Goal: Task Accomplishment & Management: Complete application form

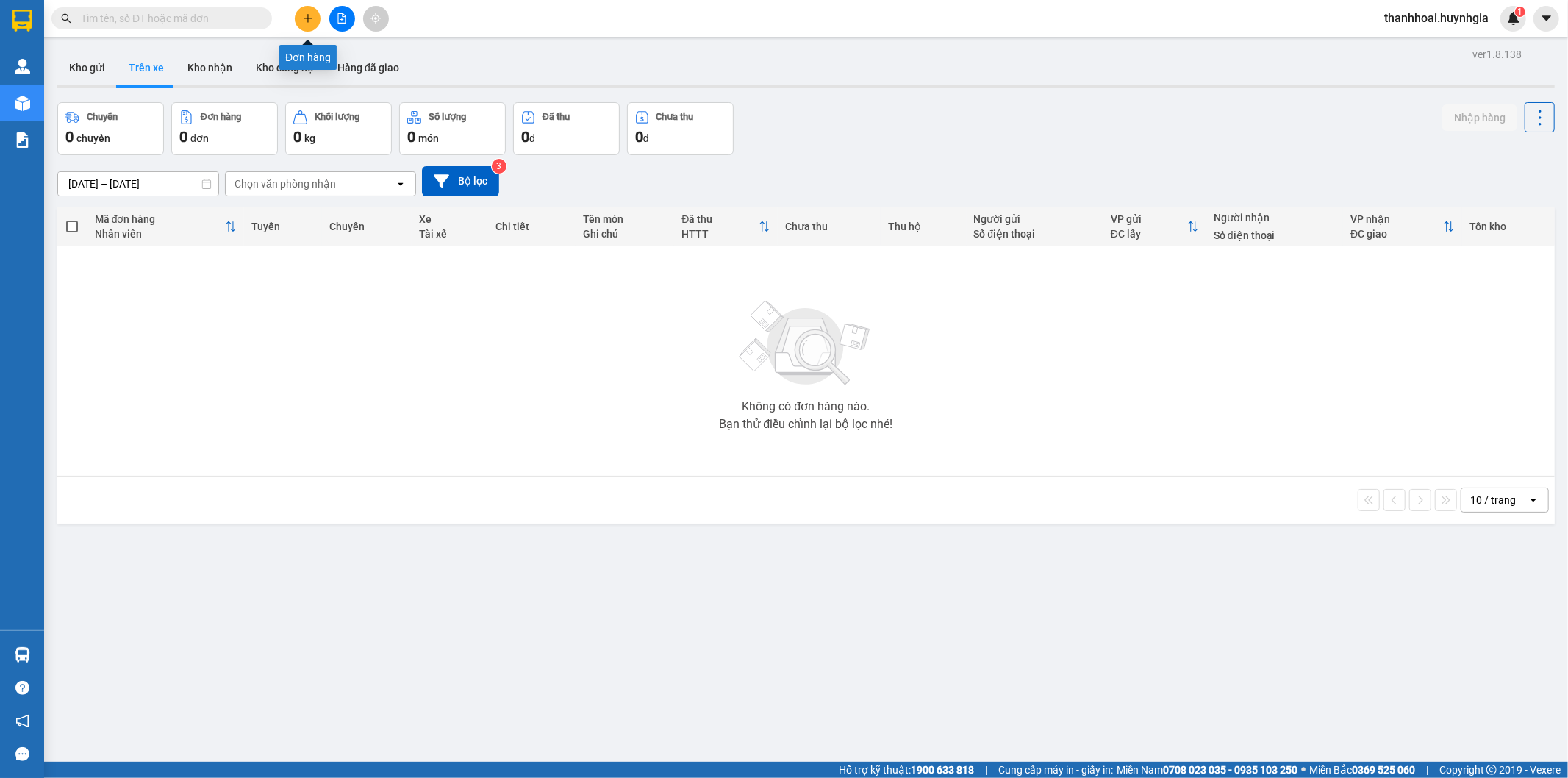
click at [304, 18] on icon "plus" at bounding box center [307, 18] width 8 height 1
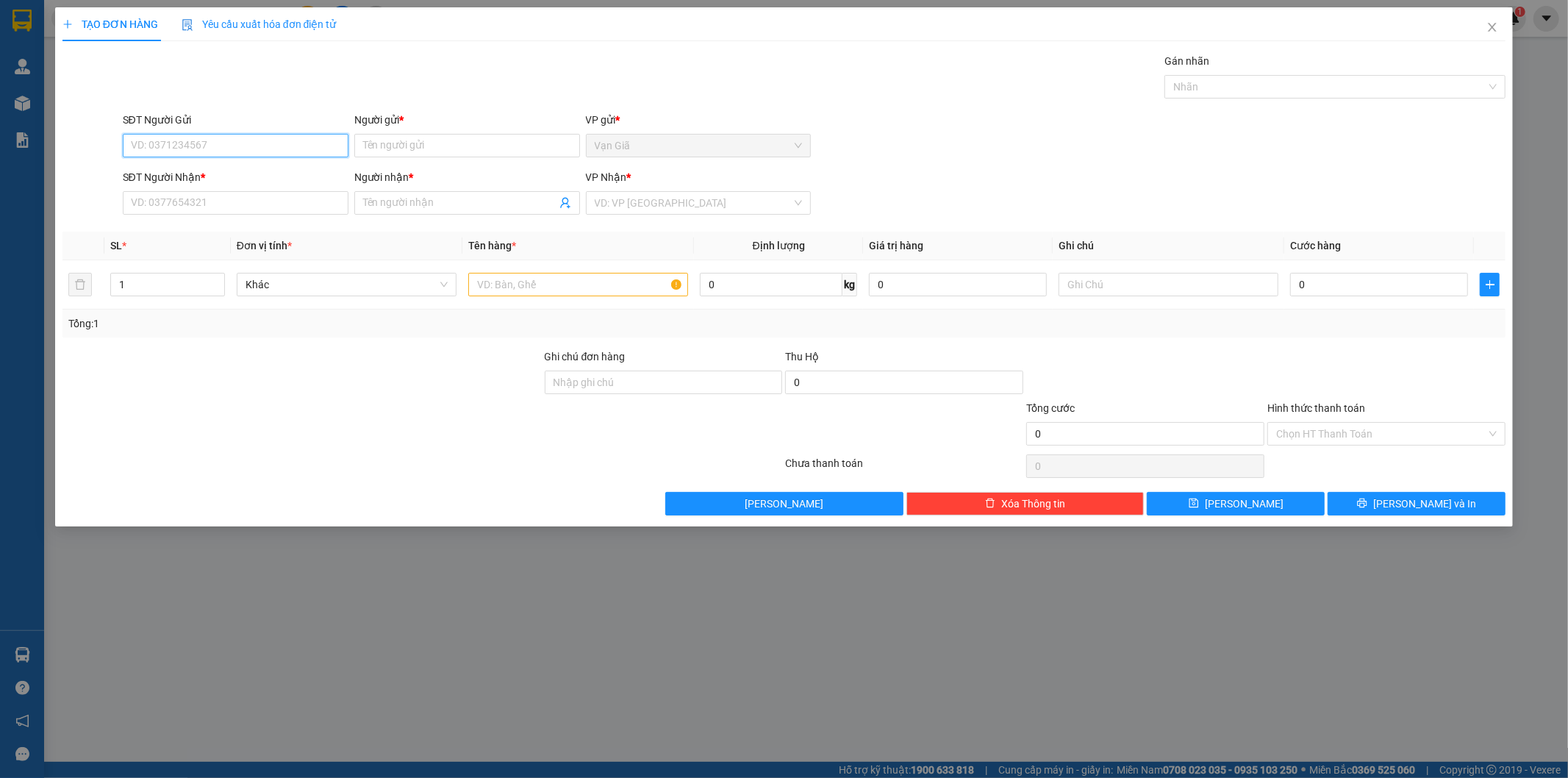
click at [288, 142] on input "SĐT Người Gửi" at bounding box center [236, 145] width 226 height 23
click at [209, 179] on div "0905393463 - nam" at bounding box center [235, 174] width 208 height 16
type input "0905393463"
type input "nam"
type input "0703512738"
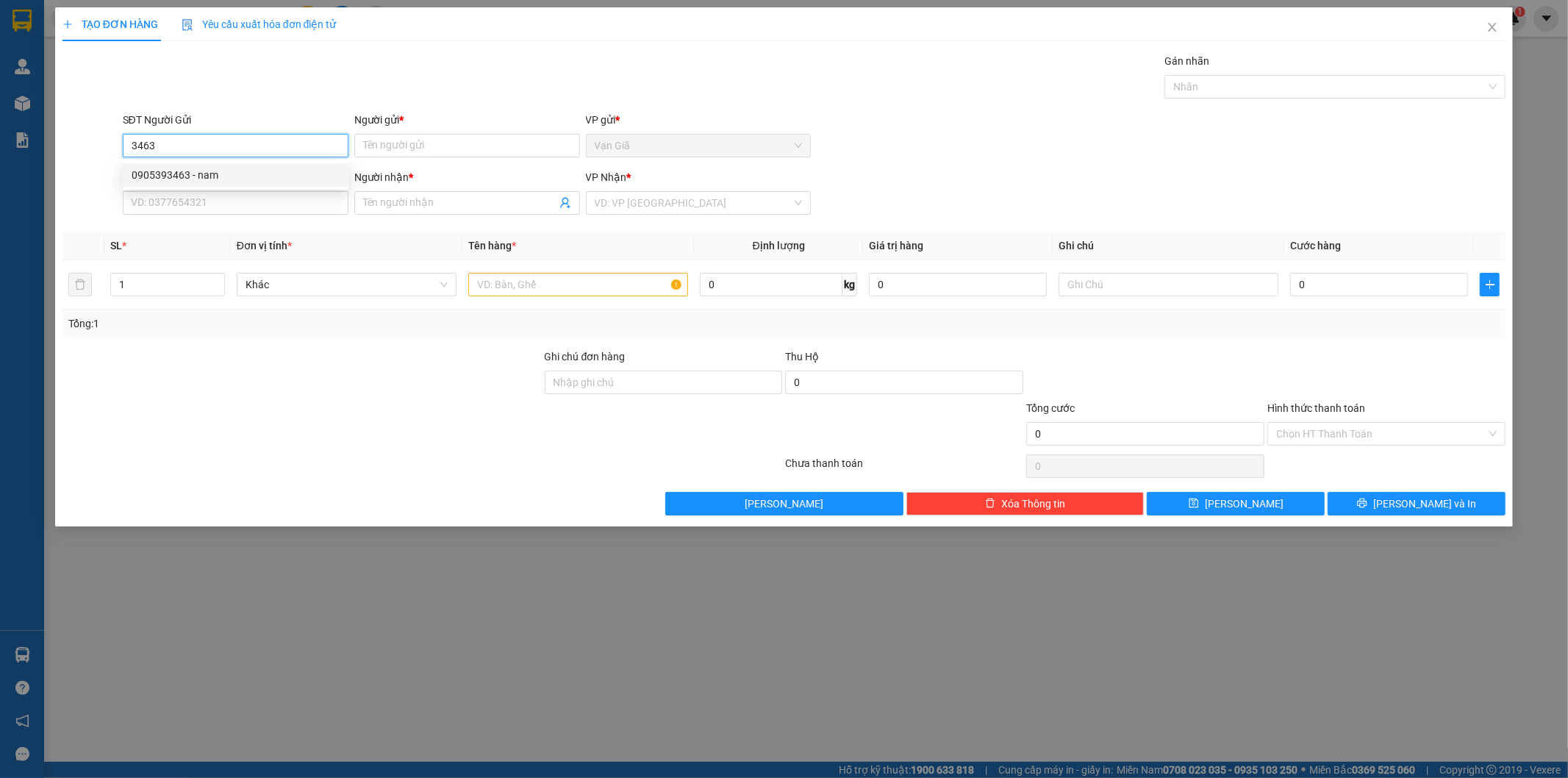
type input "đen"
type input "0905393463"
click at [519, 289] on input "text" at bounding box center [578, 284] width 220 height 23
click at [260, 196] on input "0703512738" at bounding box center [236, 203] width 226 height 23
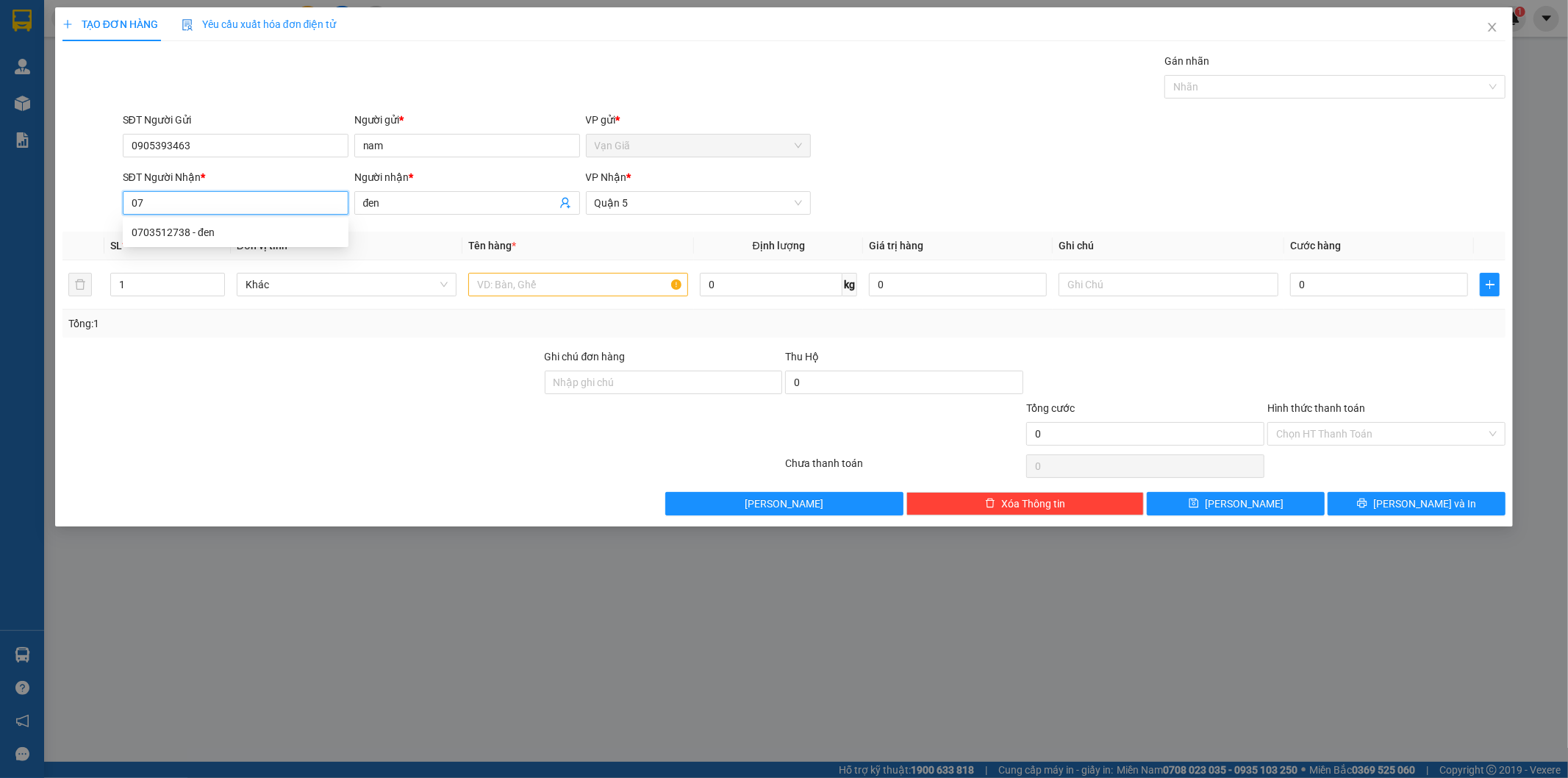
type input "0"
click at [437, 206] on input "đen" at bounding box center [459, 203] width 193 height 16
type input "đ"
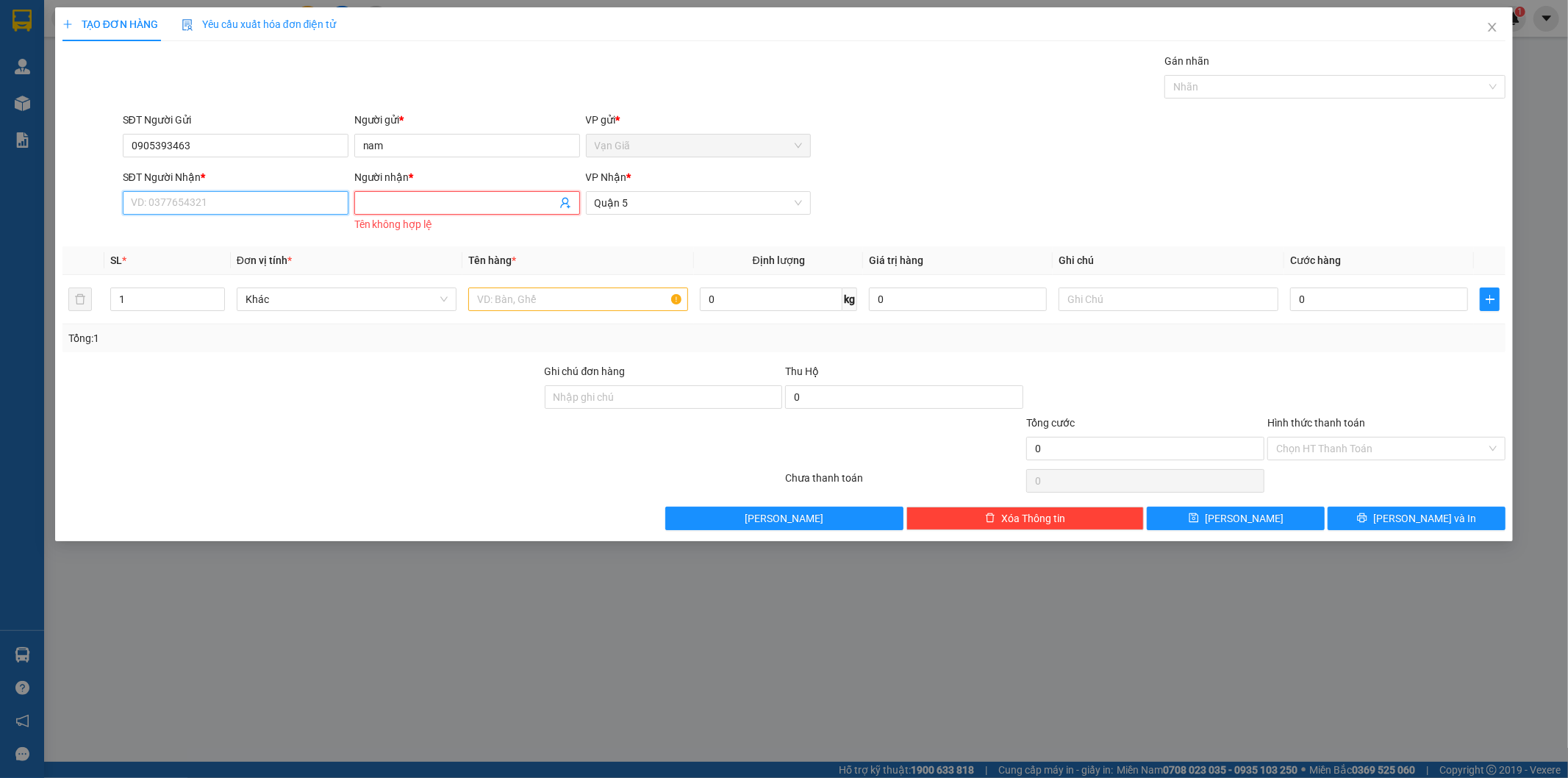
click at [271, 204] on input "SĐT Người Nhận *" at bounding box center [236, 203] width 226 height 23
type input "0902525543"
click at [364, 203] on input "Người nhận *" at bounding box center [459, 203] width 193 height 16
click at [519, 285] on div at bounding box center [578, 300] width 220 height 30
click at [519, 292] on input "text" at bounding box center [578, 299] width 220 height 23
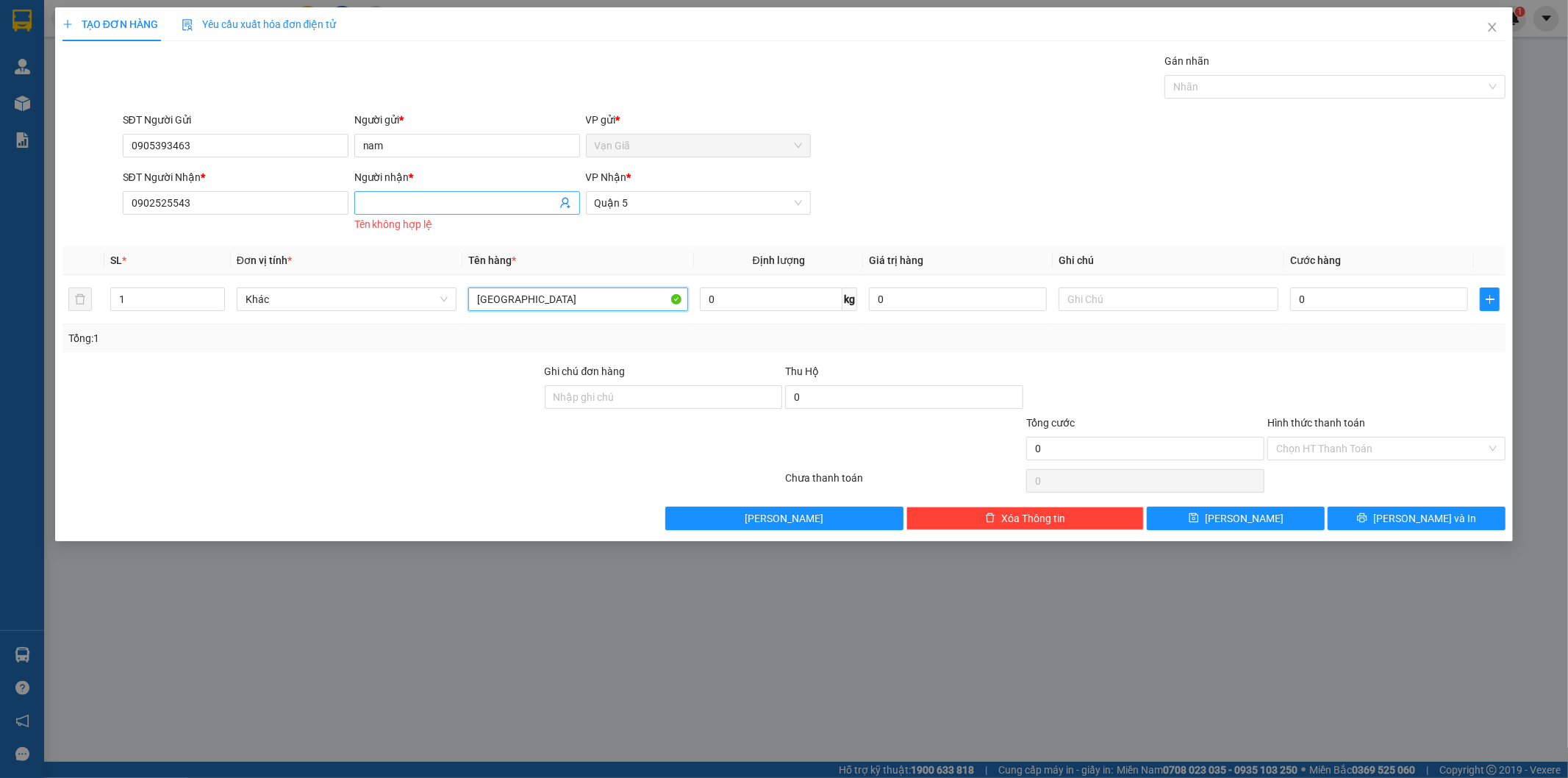
type input "[GEOGRAPHIC_DATA]"
click at [369, 200] on input "Người nhận *" at bounding box center [459, 203] width 193 height 16
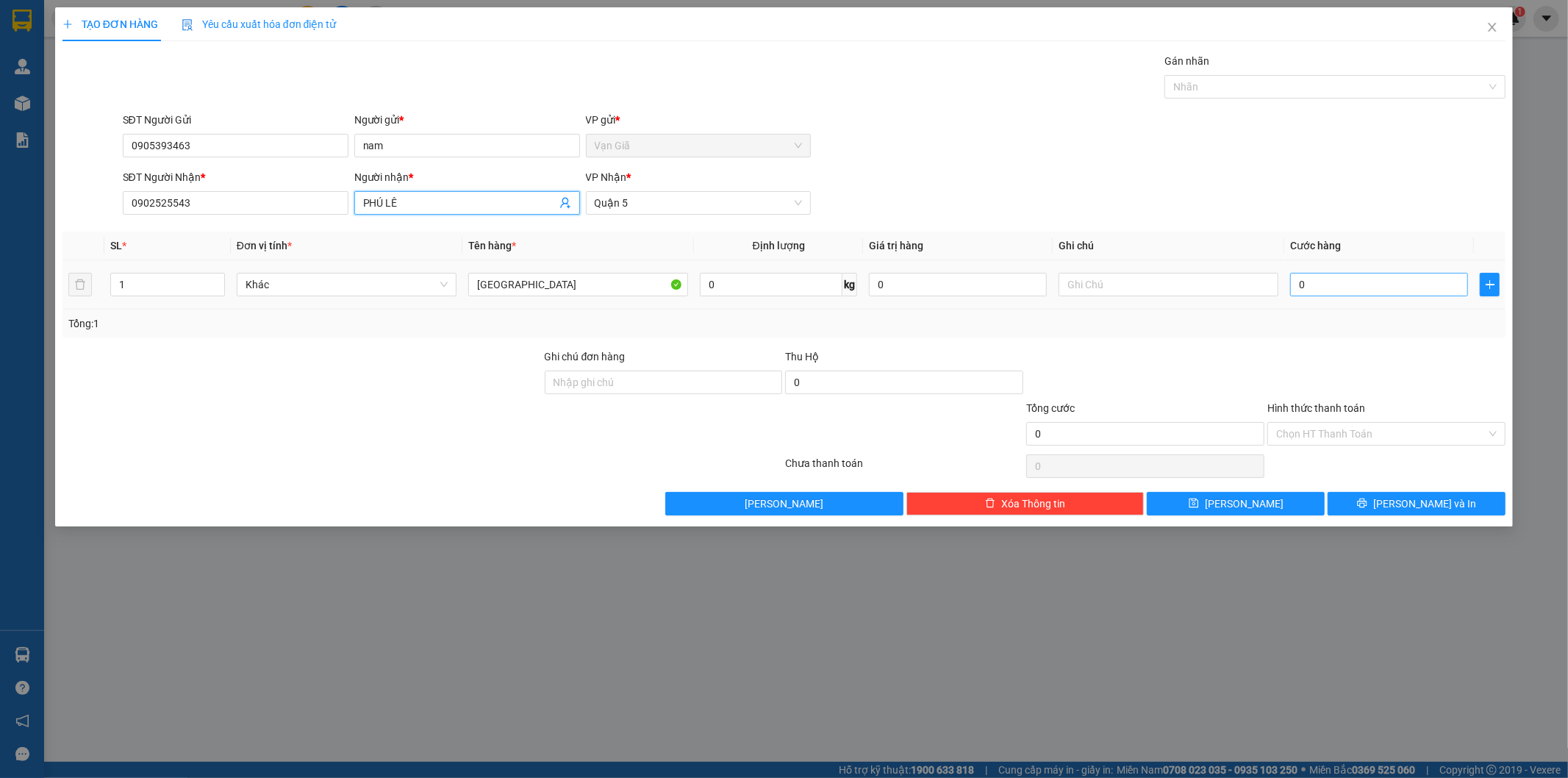
type input "PHÚ LÊ"
click at [1321, 286] on input "0" at bounding box center [1378, 284] width 178 height 23
type input "3"
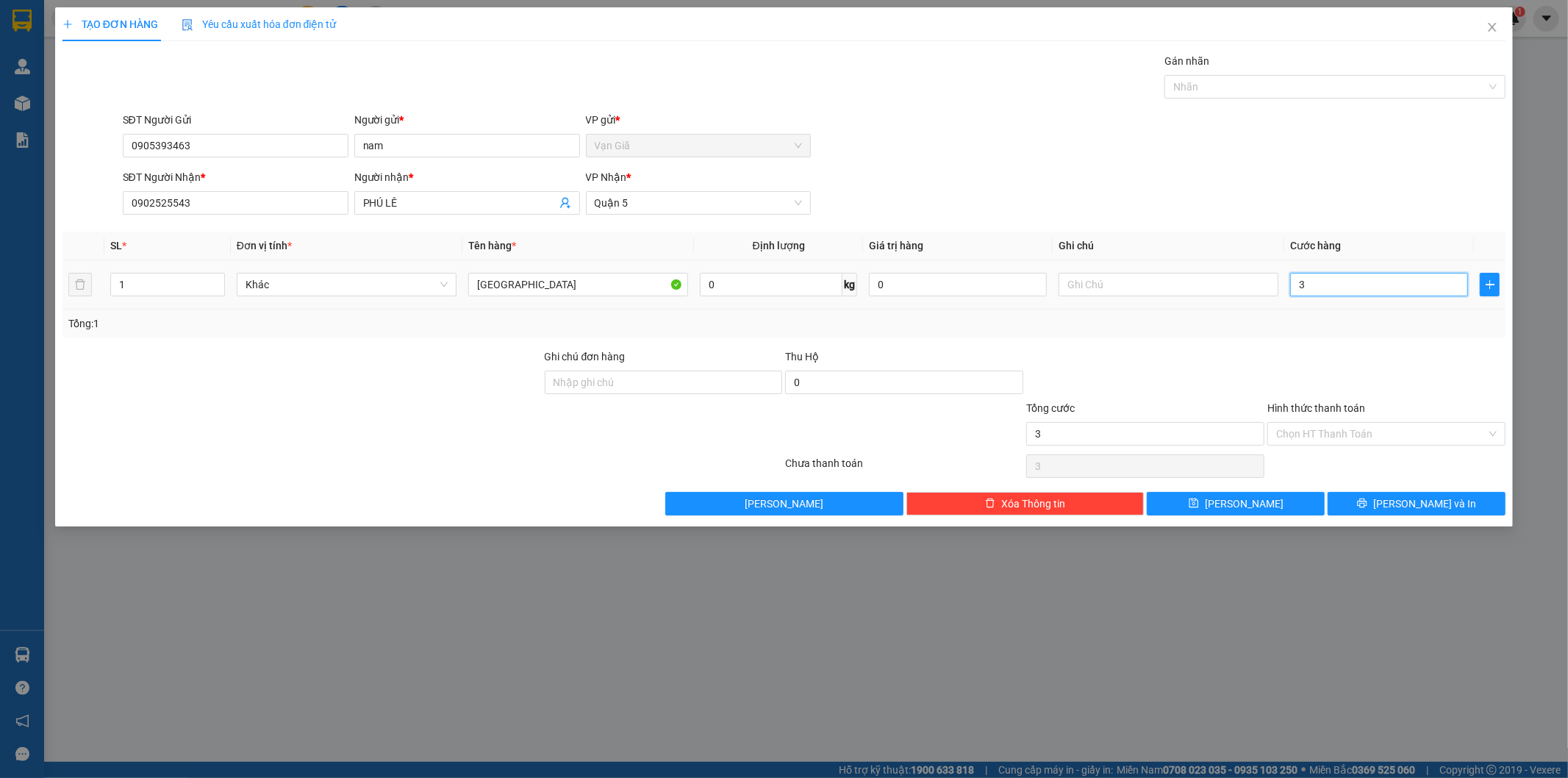
type input "30"
type input "30.000"
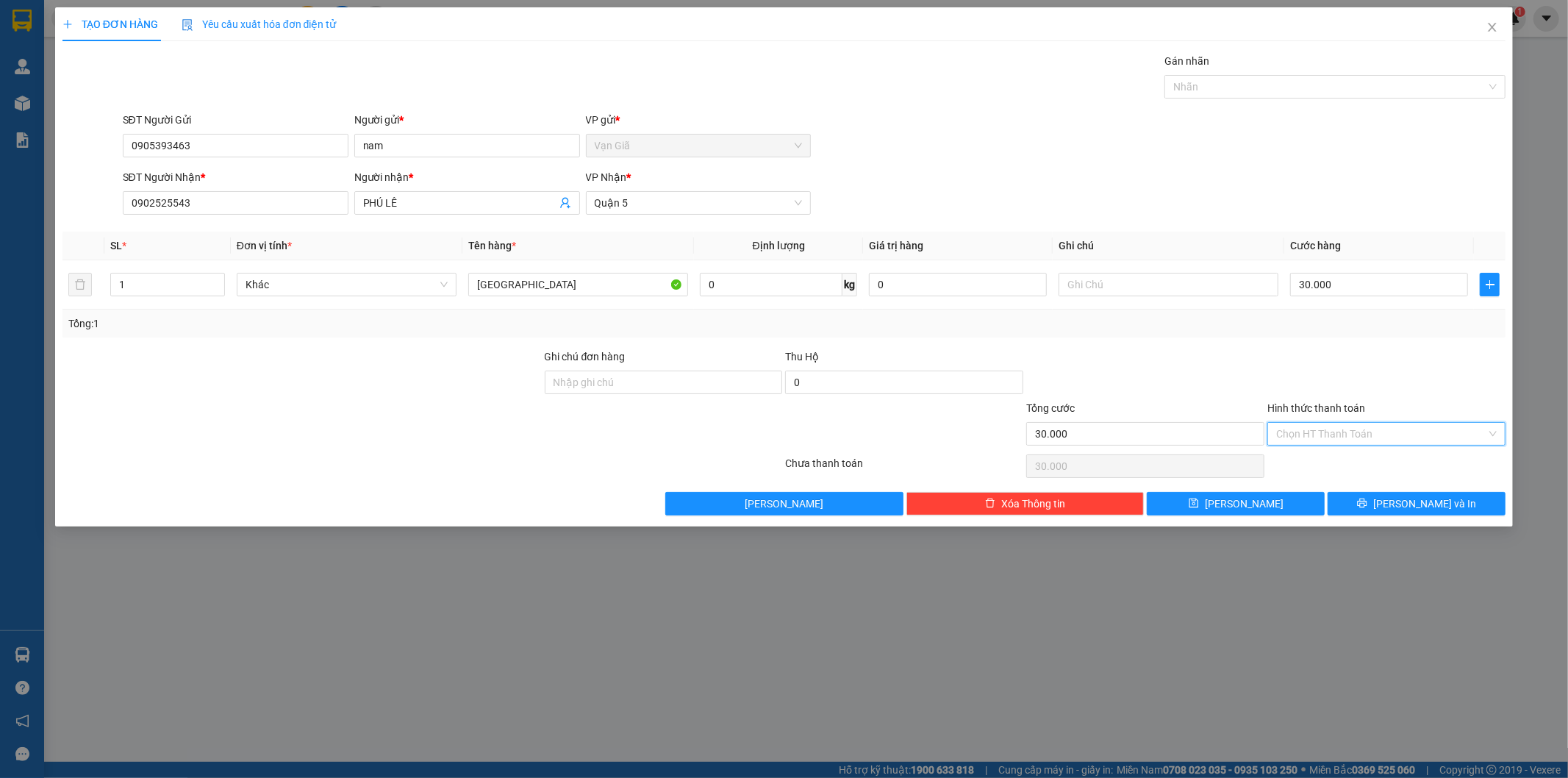
click at [1342, 435] on input "Hình thức thanh toán" at bounding box center [1380, 434] width 210 height 22
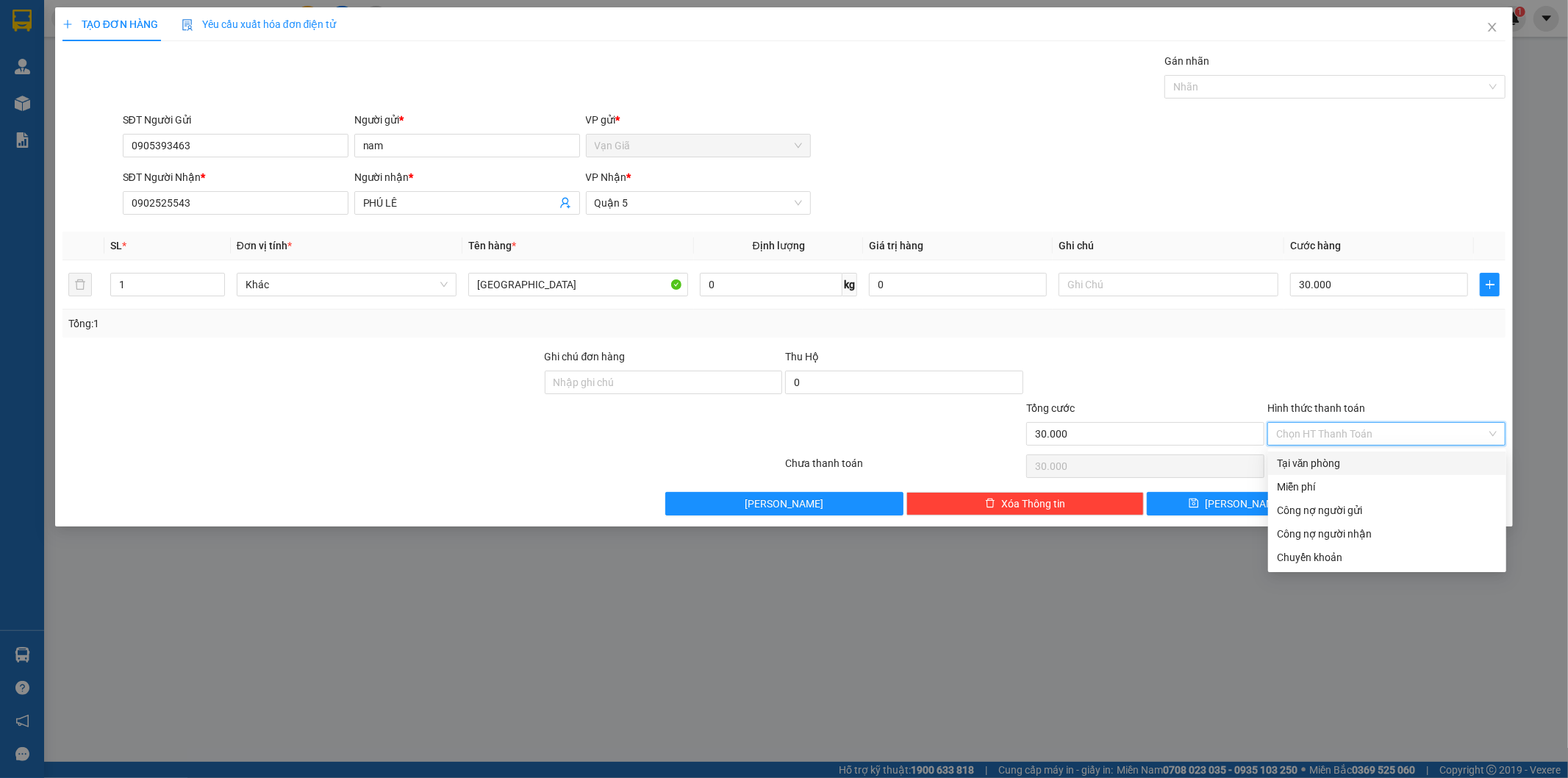
click at [1313, 464] on div "Tại văn phòng" at bounding box center [1387, 463] width 221 height 16
type input "0"
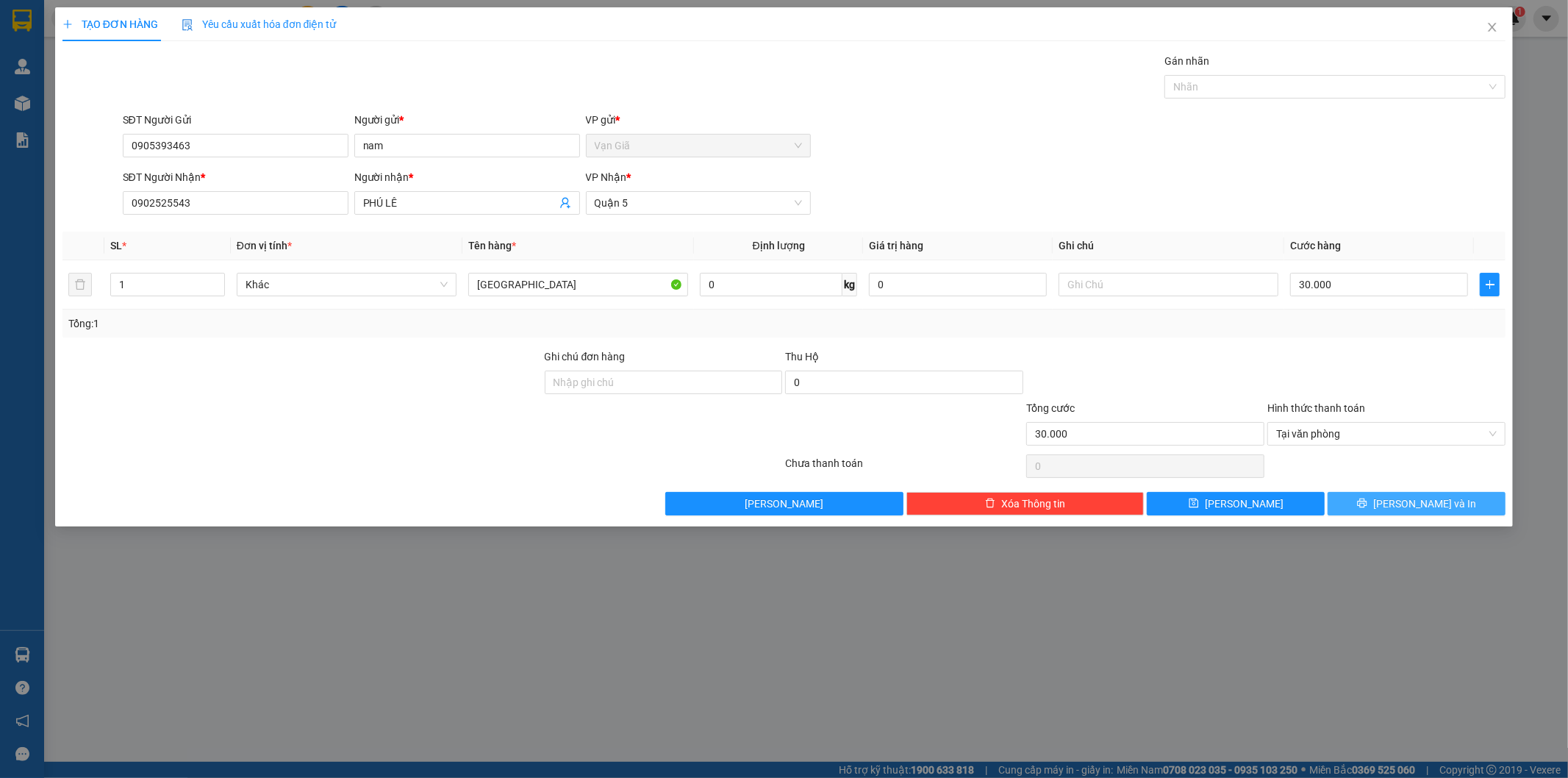
click at [1441, 503] on span "[PERSON_NAME] và In" at bounding box center [1424, 503] width 103 height 16
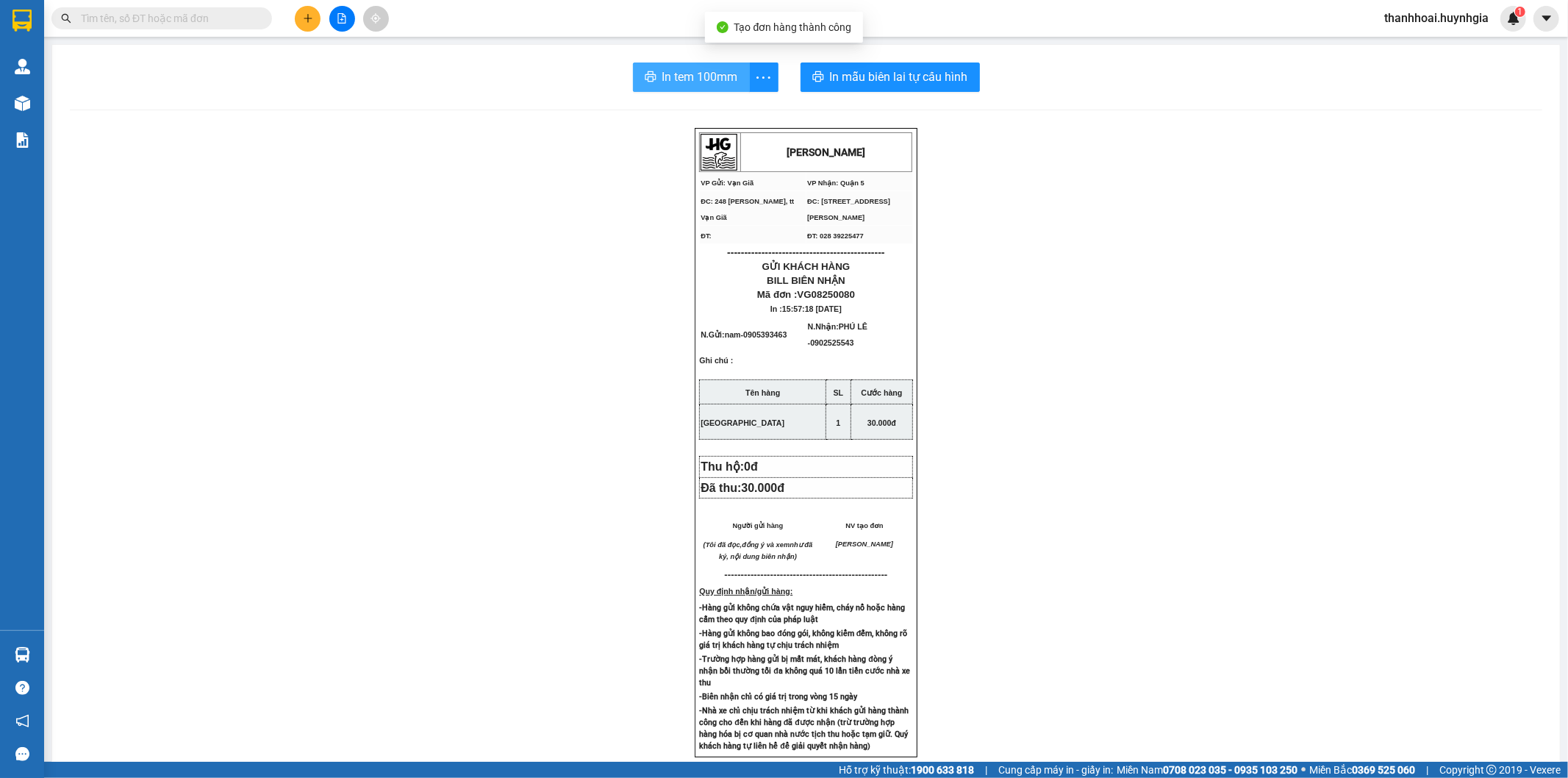
click at [714, 92] on button "In tem 100mm" at bounding box center [692, 78] width 116 height 30
click at [644, 76] on icon "printer" at bounding box center [650, 76] width 12 height 12
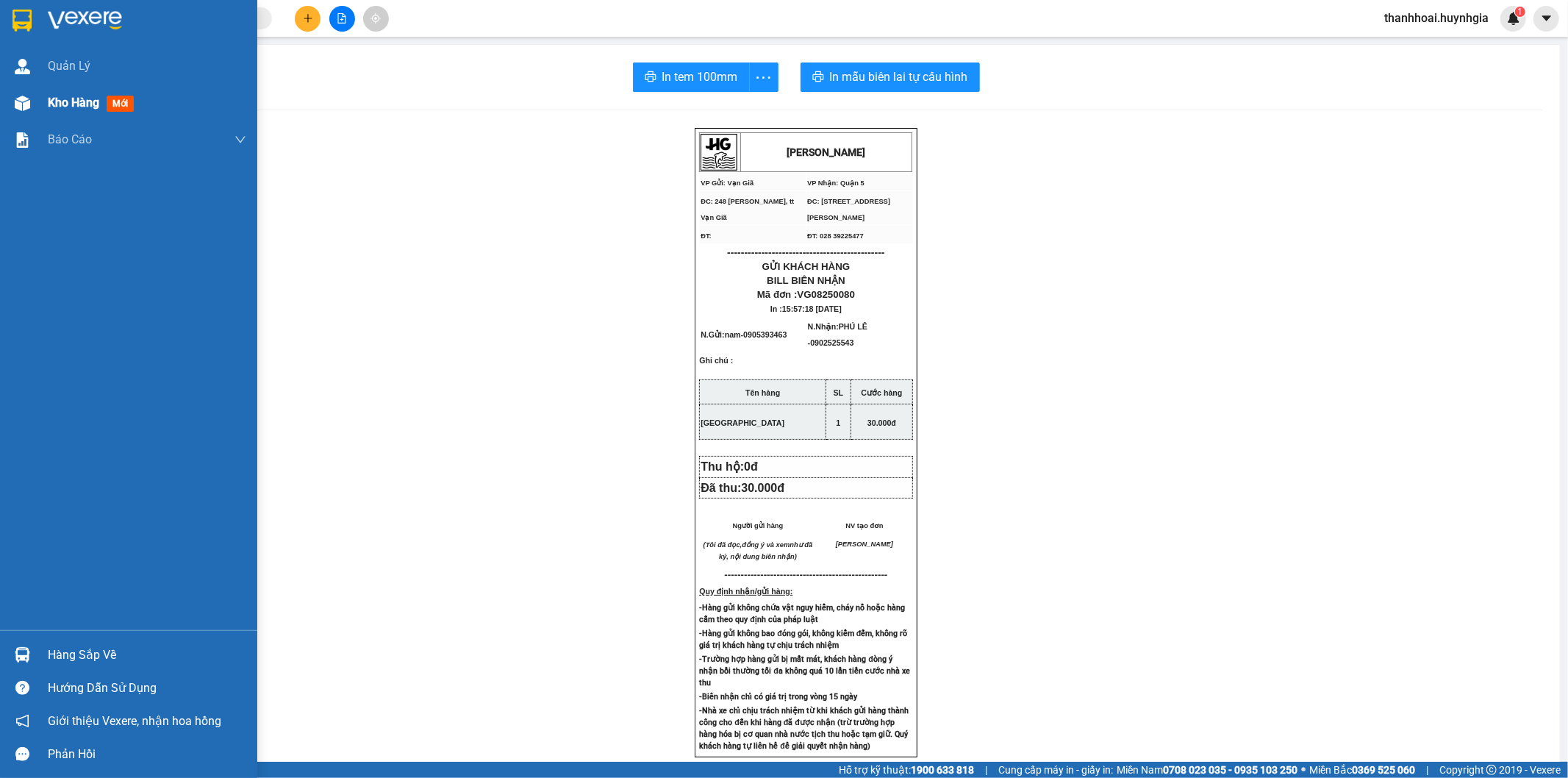
click at [35, 105] on div "Kho hàng mới" at bounding box center [129, 103] width 257 height 37
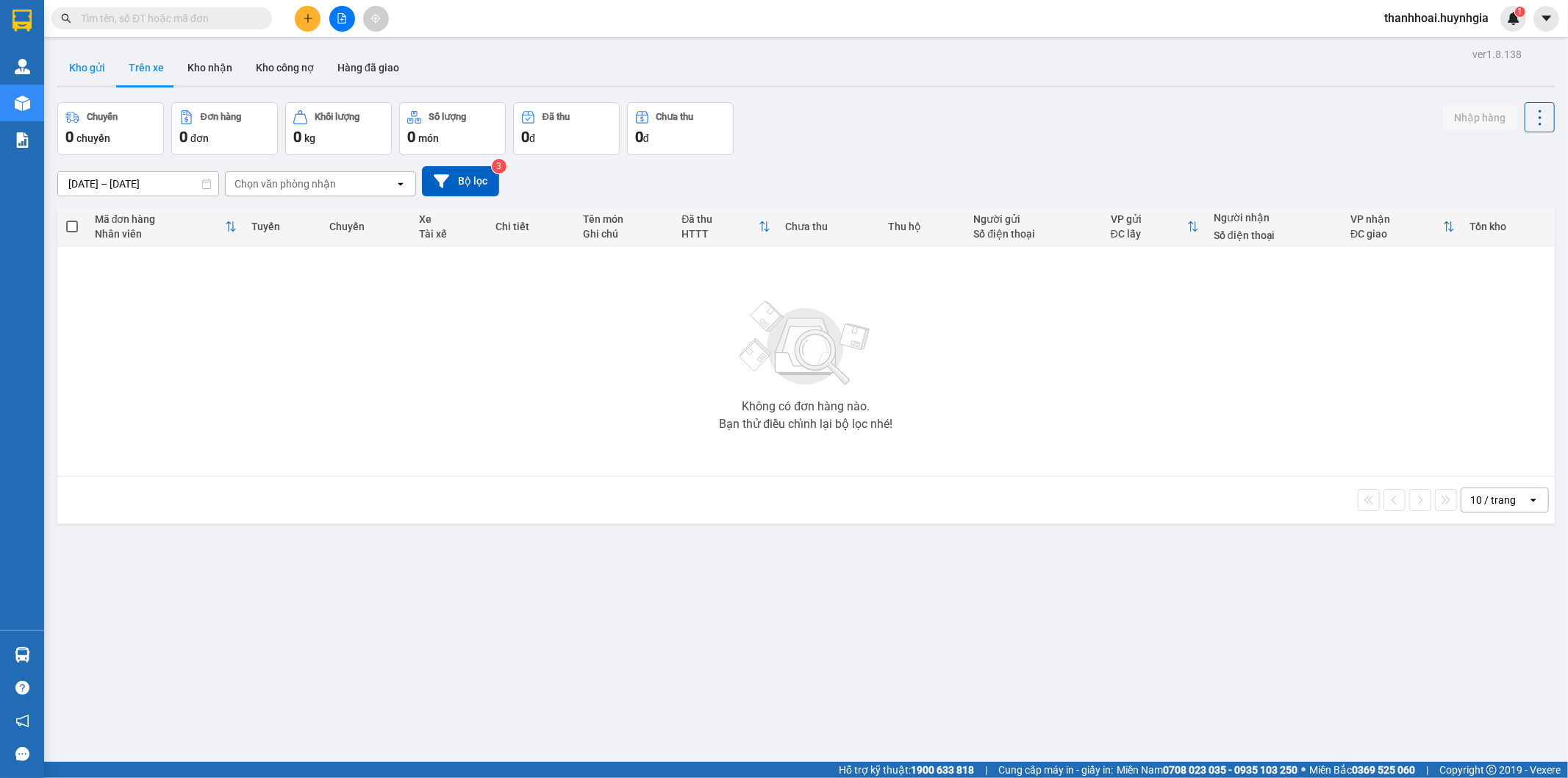
click at [104, 71] on button "Kho gửi" at bounding box center [87, 68] width 59 height 35
